Goal: Information Seeking & Learning: Learn about a topic

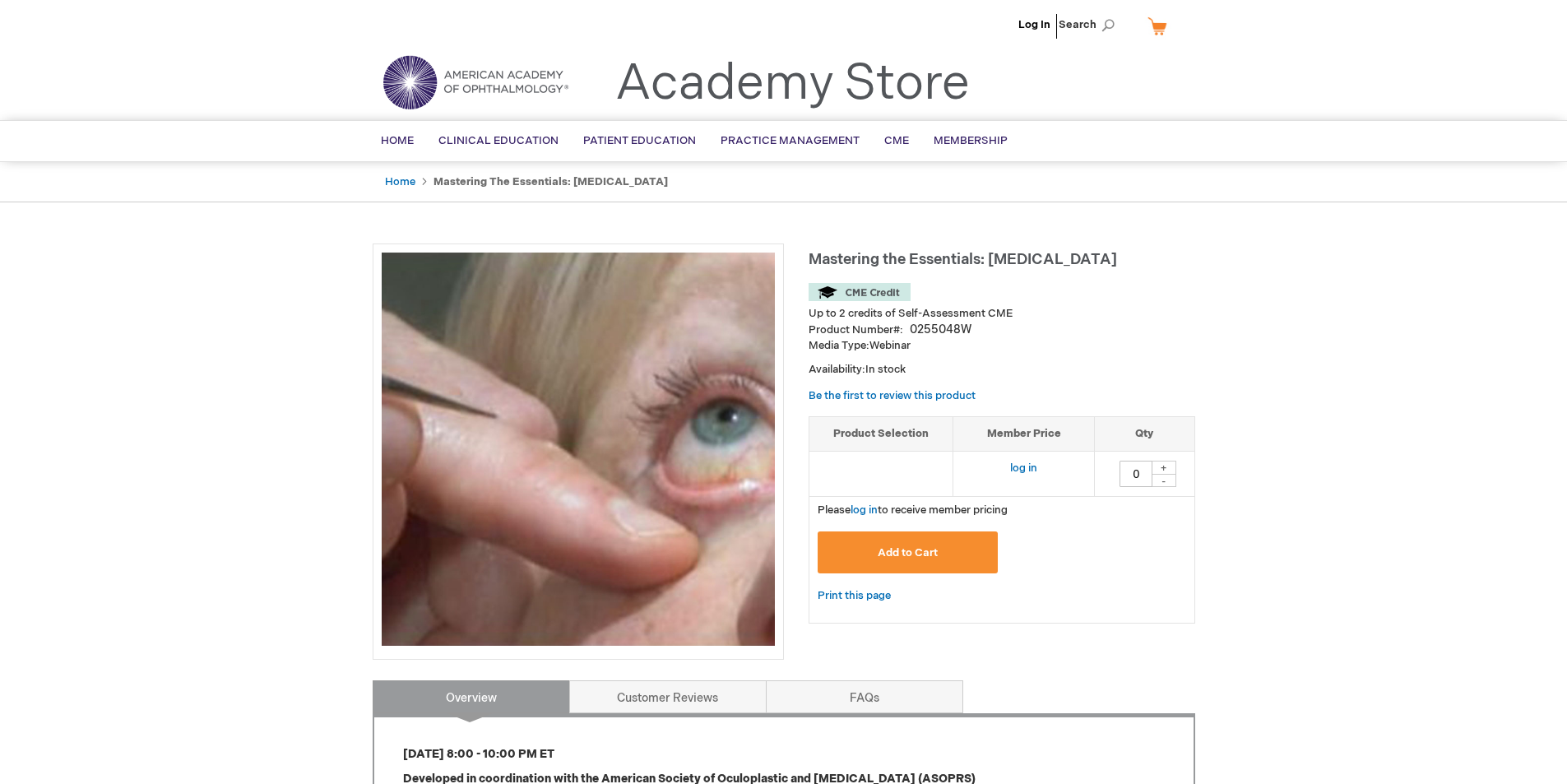
click at [868, 296] on img at bounding box center [860, 292] width 102 height 18
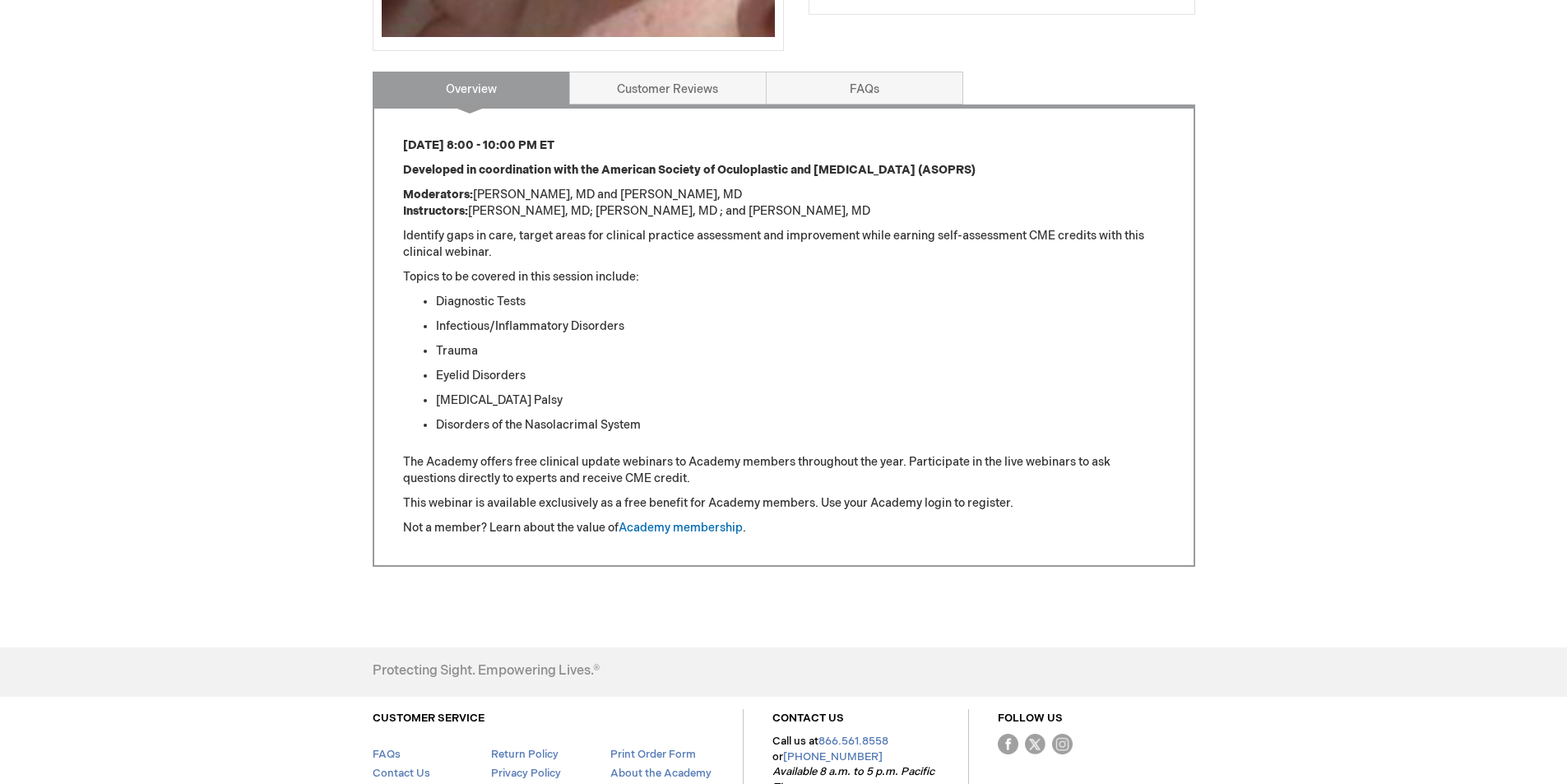
scroll to position [658, 0]
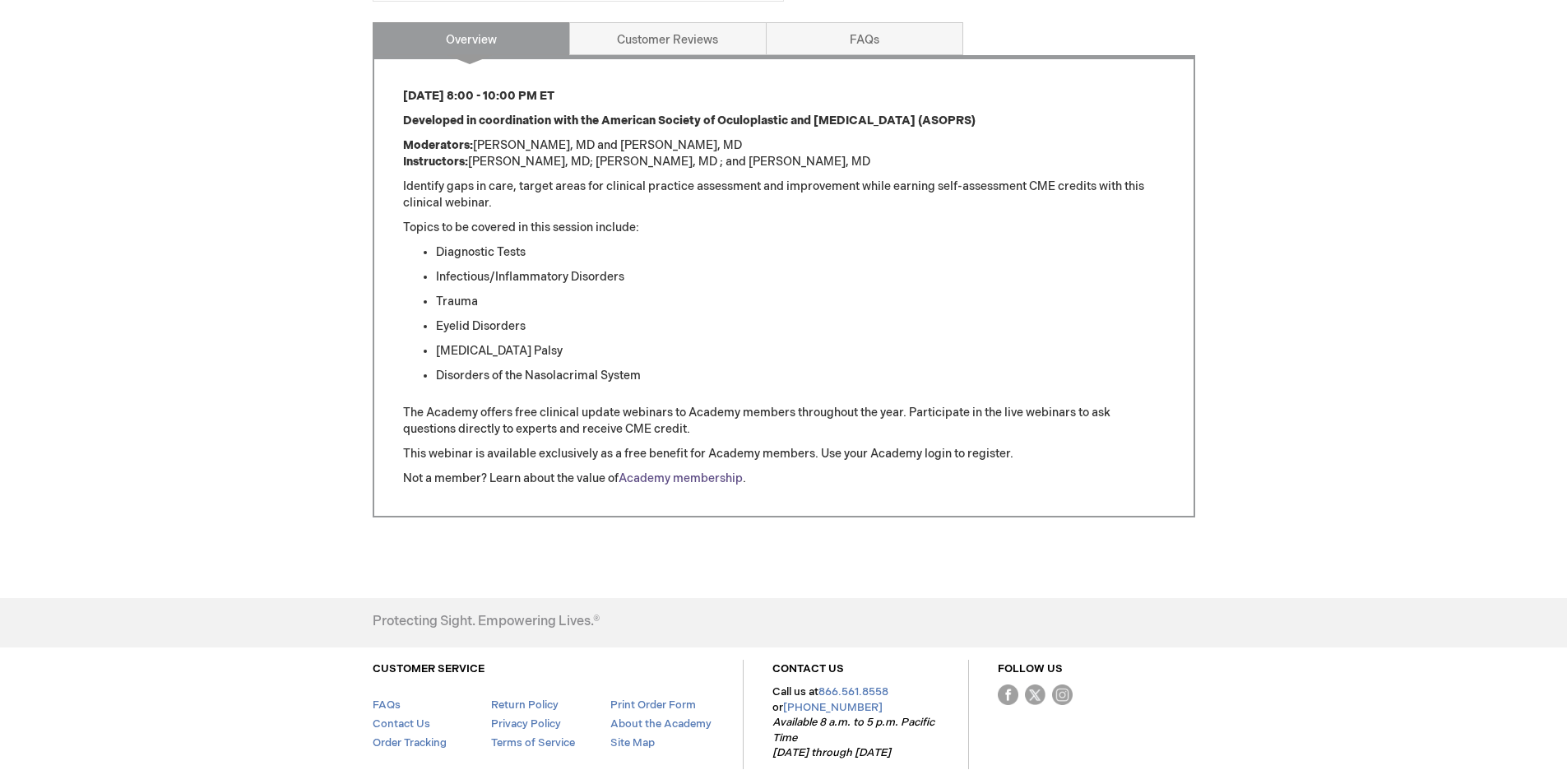
click at [676, 480] on link "Academy membership" at bounding box center [680, 478] width 124 height 14
click at [649, 40] on link "Customer Reviews" at bounding box center [668, 39] width 198 height 33
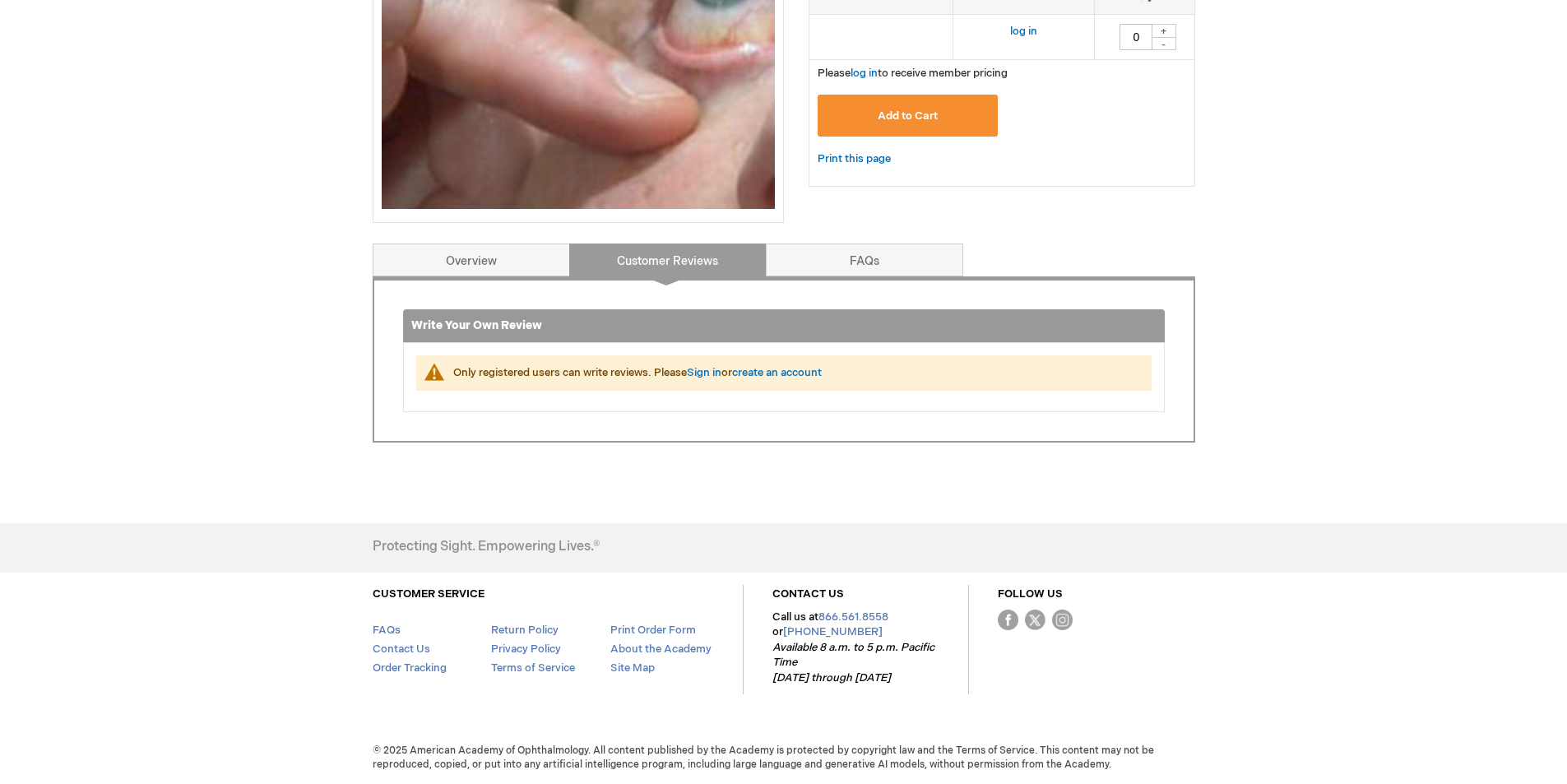
scroll to position [437, 0]
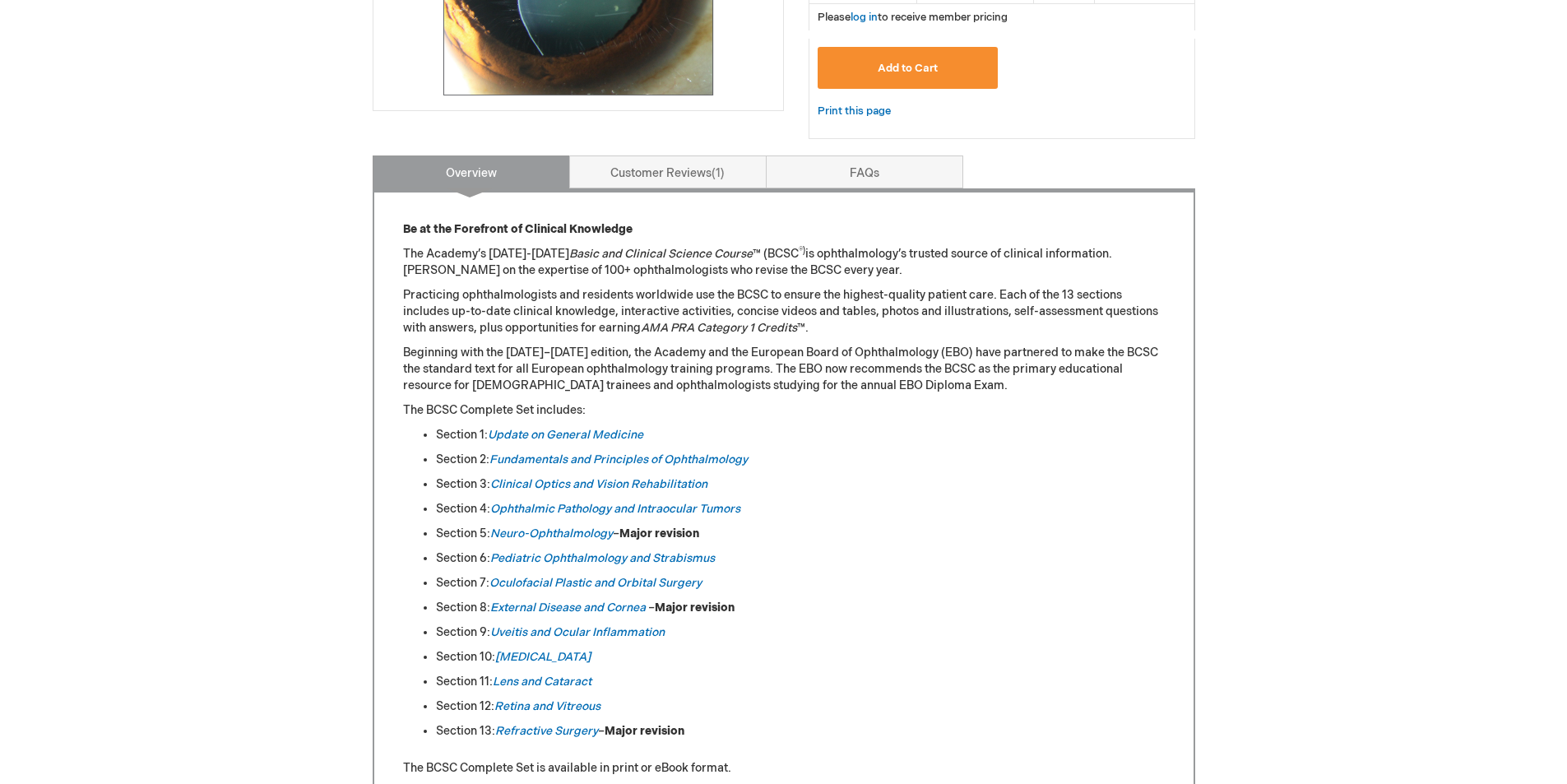
scroll to position [575, 0]
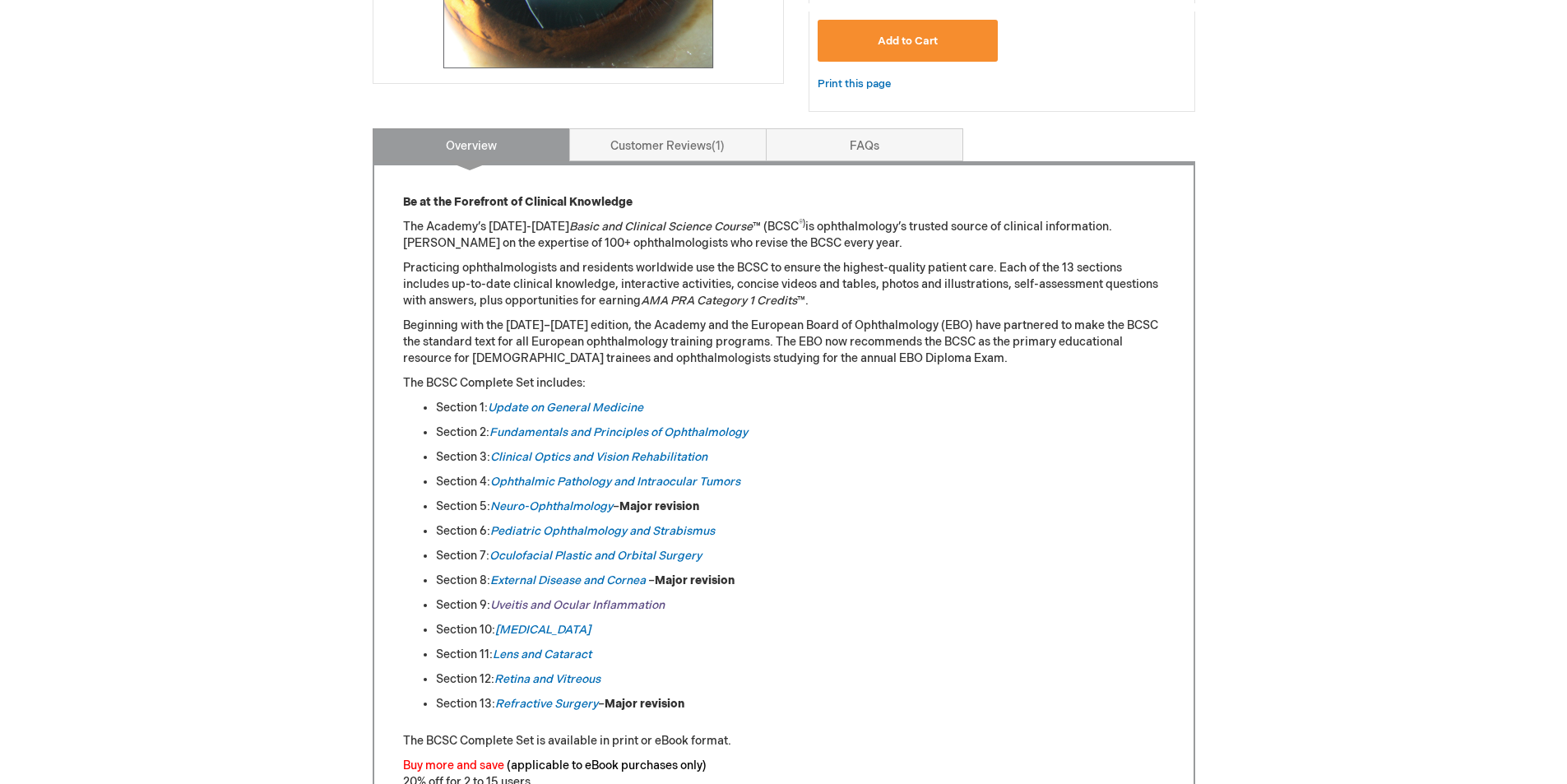
click at [554, 602] on link "Uveitis and Ocular Inflammation" at bounding box center [577, 605] width 174 height 14
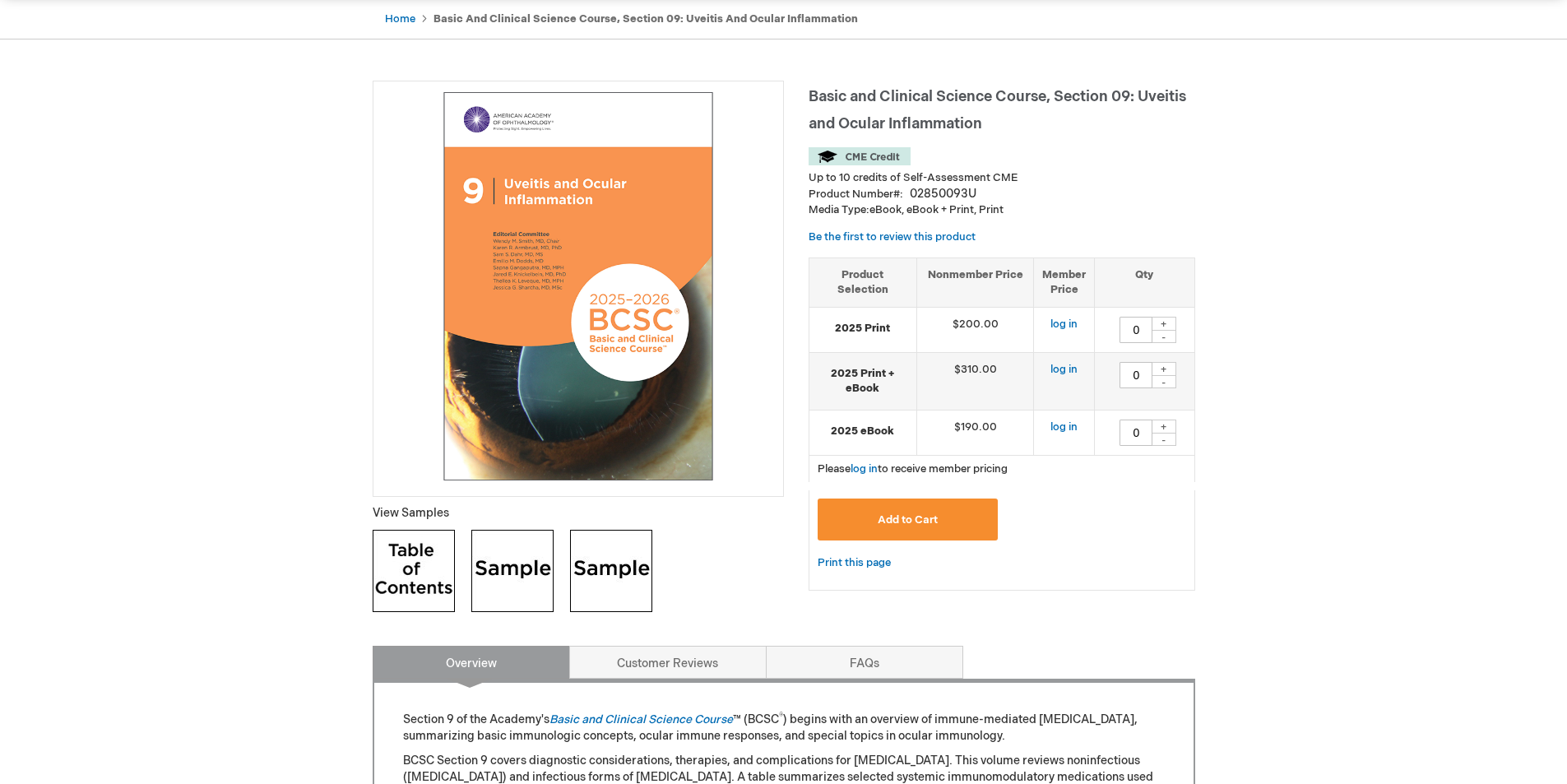
scroll to position [165, 0]
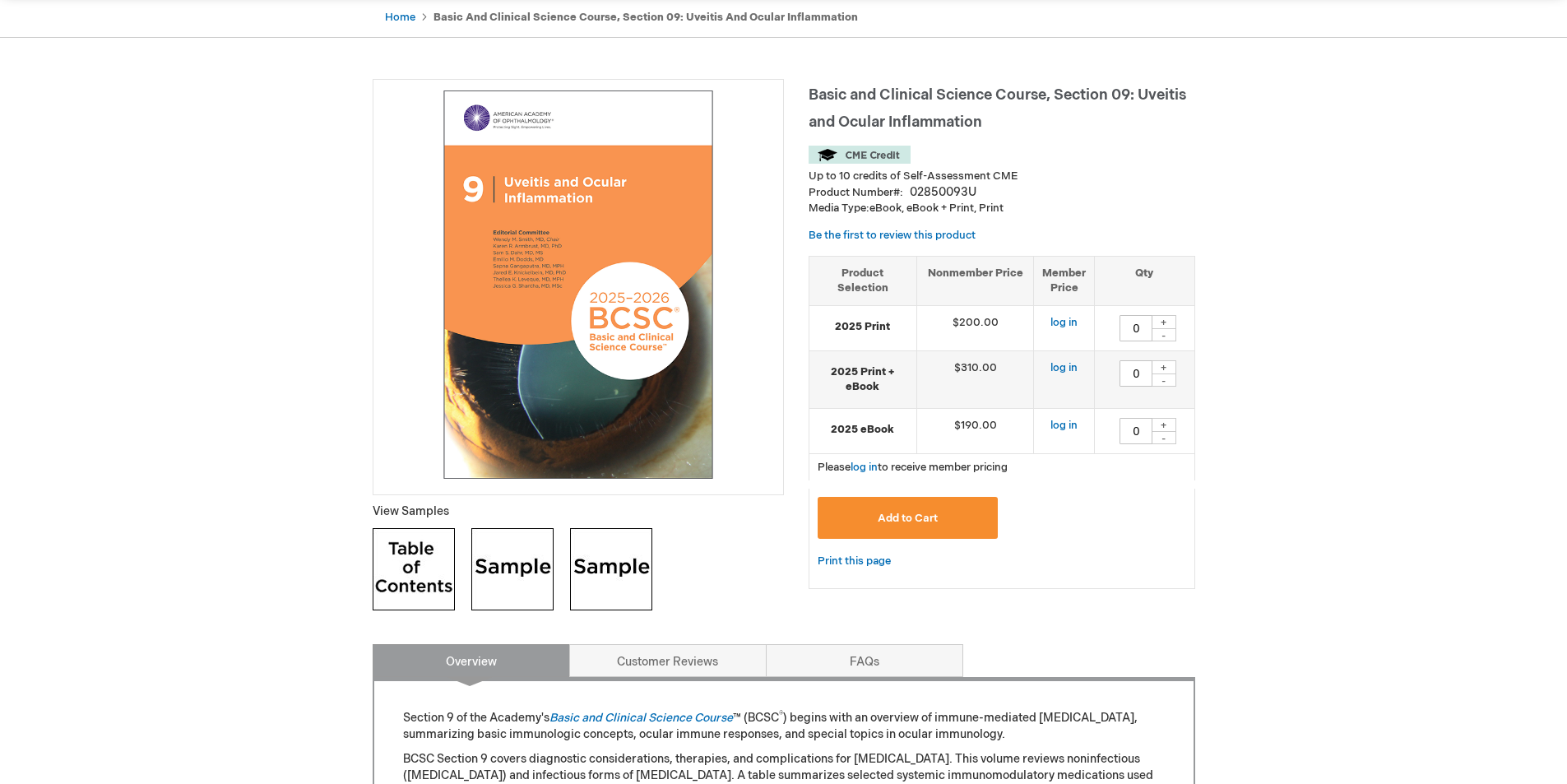
click at [510, 567] on img at bounding box center [512, 568] width 82 height 82
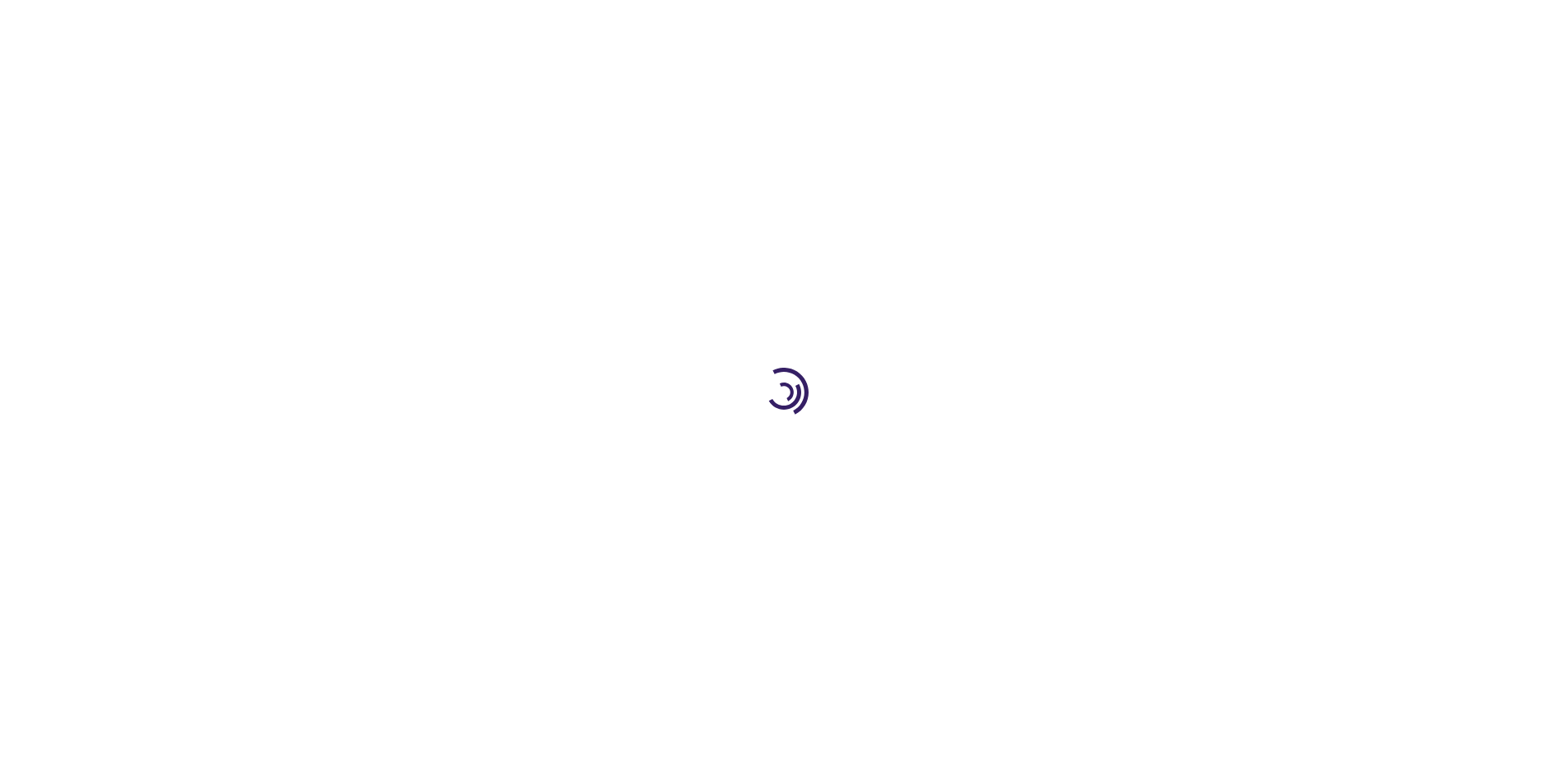
scroll to position [575, 0]
